Goal: Information Seeking & Learning: Learn about a topic

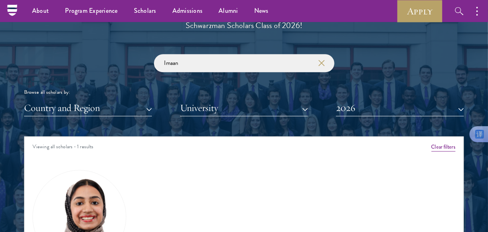
scroll to position [910, 0]
drag, startPoint x: 325, startPoint y: 65, endPoint x: 316, endPoint y: 69, distance: 10.1
click at [325, 65] on button "button" at bounding box center [321, 63] width 8 height 8
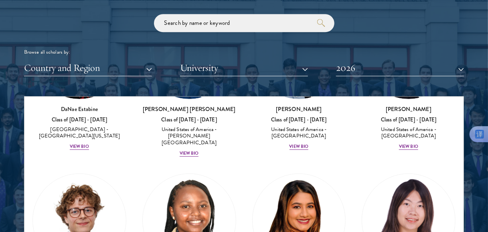
scroll to position [1645, 0]
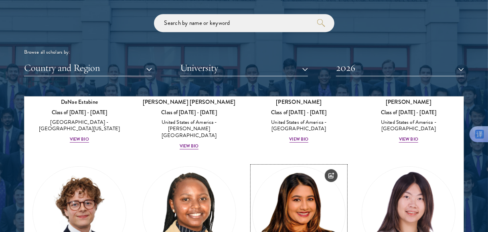
click at [322, 167] on img at bounding box center [299, 213] width 93 height 93
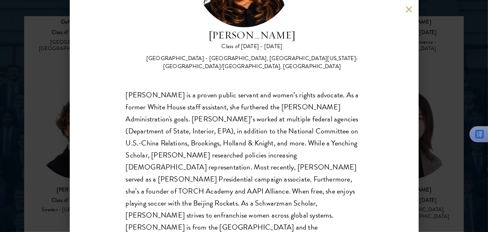
scroll to position [106, 0]
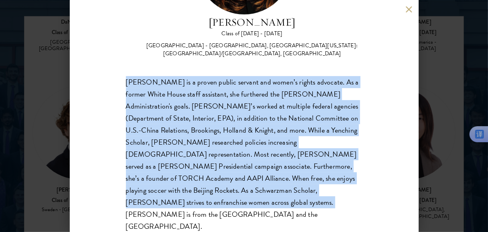
drag, startPoint x: 127, startPoint y: 81, endPoint x: 207, endPoint y: 205, distance: 147.3
click at [205, 214] on div "[PERSON_NAME] Class of [DATE] - [DATE] [GEOGRAPHIC_DATA] - [GEOGRAPHIC_DATA], […" at bounding box center [244, 116] width 349 height 232
copy div "[PERSON_NAME] is a proven public servant and women’s rights advocate. As a form…"
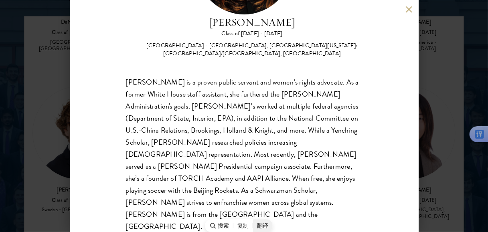
click at [258, 225] on p "翻译" at bounding box center [262, 226] width 11 height 8
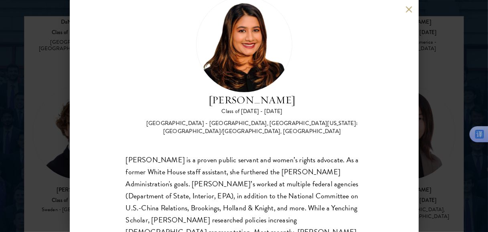
scroll to position [26, 0]
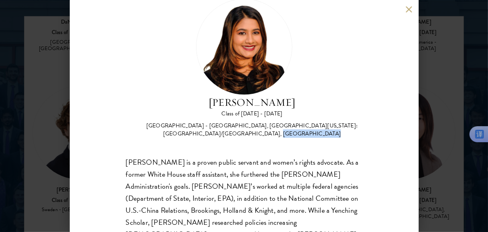
drag, startPoint x: 266, startPoint y: 133, endPoint x: 314, endPoint y: 132, distance: 48.6
click at [314, 132] on div "[GEOGRAPHIC_DATA] - [GEOGRAPHIC_DATA], [GEOGRAPHIC_DATA][US_STATE]: [GEOGRAPHIC…" at bounding box center [252, 130] width 221 height 16
copy div "[GEOGRAPHIC_DATA]"
drag, startPoint x: 371, startPoint y: 116, endPoint x: 298, endPoint y: 125, distance: 73.2
click at [370, 116] on div "[PERSON_NAME] Class of [DATE] - [DATE] [GEOGRAPHIC_DATA] - [GEOGRAPHIC_DATA], […" at bounding box center [244, 116] width 349 height 232
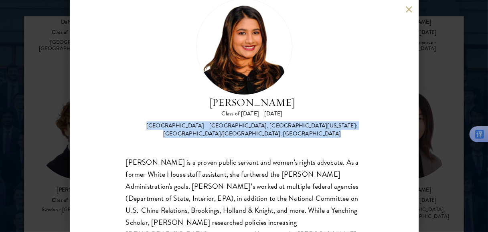
drag, startPoint x: 160, startPoint y: 126, endPoint x: 323, endPoint y: 132, distance: 163.0
click at [323, 132] on div "[GEOGRAPHIC_DATA] - [GEOGRAPHIC_DATA], [GEOGRAPHIC_DATA][US_STATE]: [GEOGRAPHIC…" at bounding box center [252, 130] width 221 height 16
copy div "[GEOGRAPHIC_DATA] - [GEOGRAPHIC_DATA], [GEOGRAPHIC_DATA][US_STATE]: [GEOGRAPHIC…"
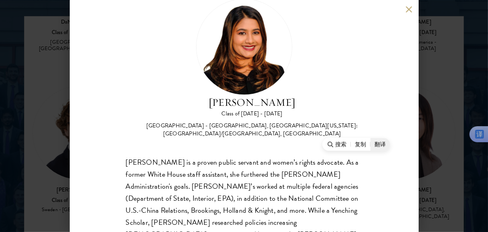
click at [379, 143] on p "翻译" at bounding box center [380, 144] width 11 height 8
click at [410, 9] on button at bounding box center [409, 9] width 7 height 7
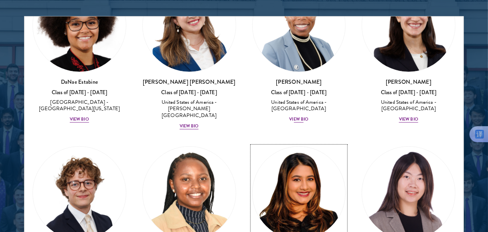
scroll to position [1562, 0]
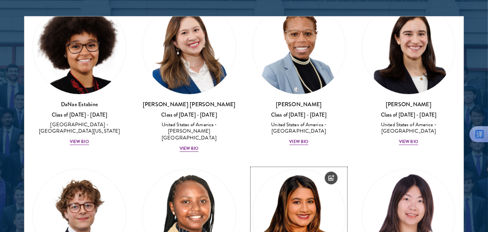
click at [282, 169] on img at bounding box center [299, 215] width 93 height 93
